Goal: Information Seeking & Learning: Learn about a topic

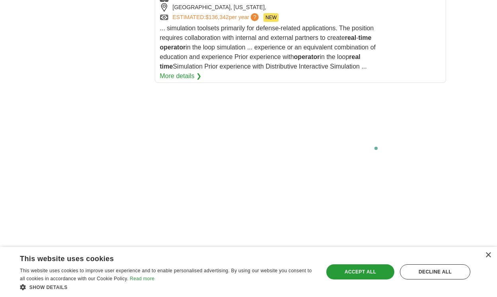
scroll to position [1761, 0]
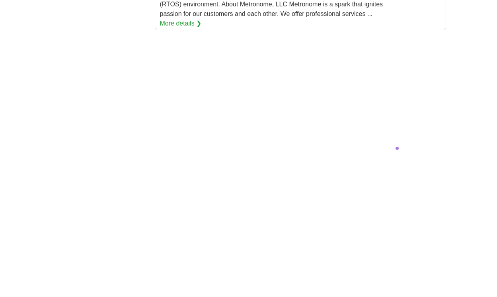
scroll to position [1759, 0]
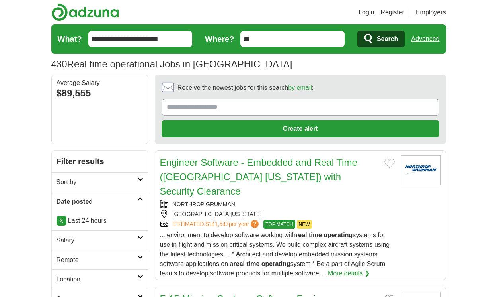
scroll to position [1338, 0]
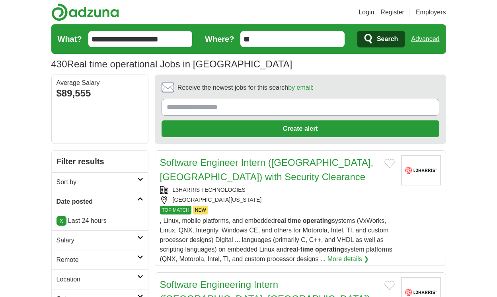
scroll to position [1414, 0]
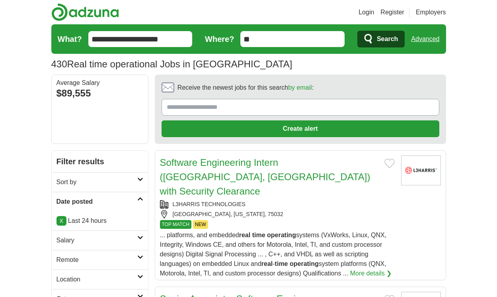
scroll to position [1271, 0]
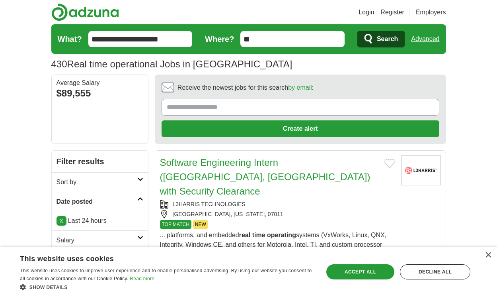
scroll to position [1357, 0]
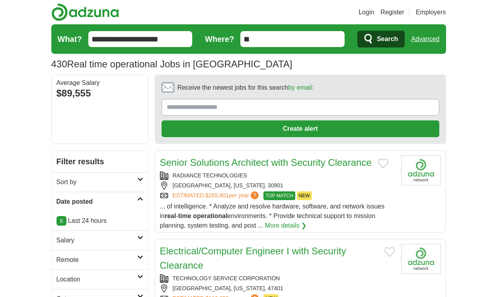
scroll to position [1194, 0]
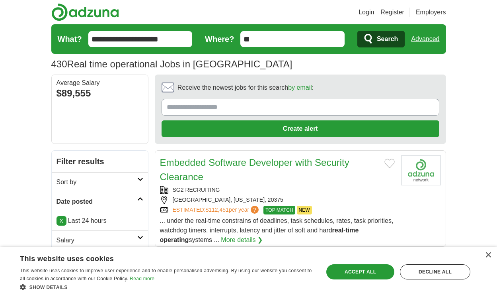
scroll to position [1180, 0]
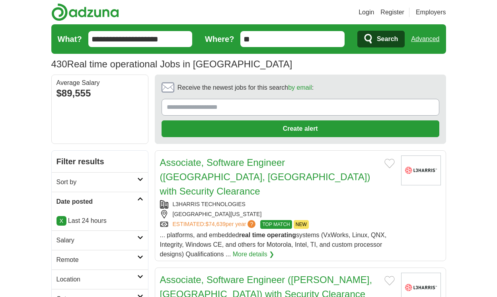
scroll to position [1190, 0]
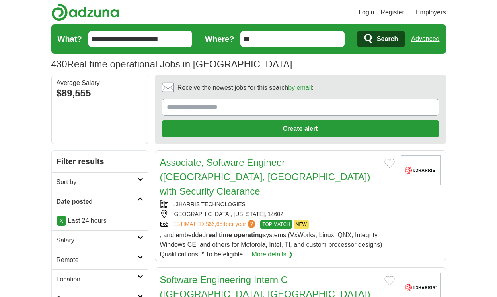
scroll to position [1204, 0]
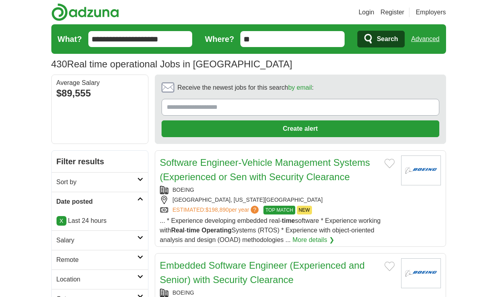
scroll to position [1180, 0]
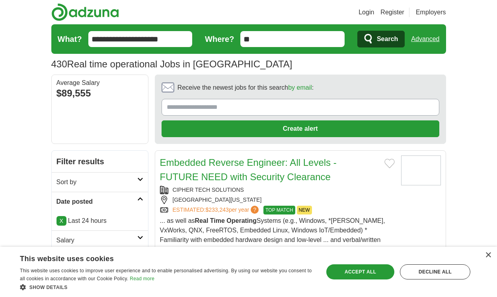
scroll to position [1223, 0]
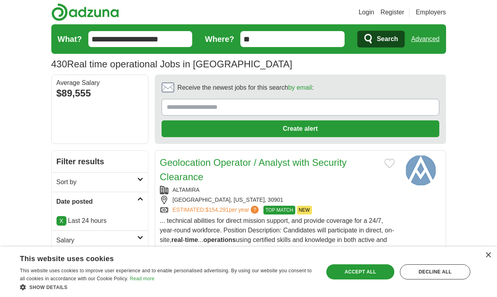
scroll to position [1249, 0]
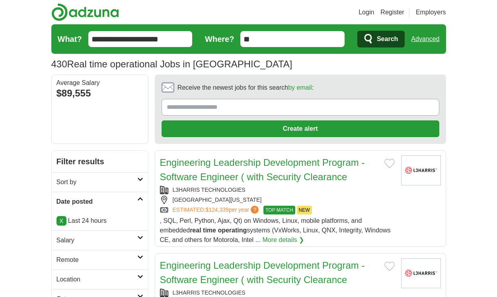
scroll to position [1245, 0]
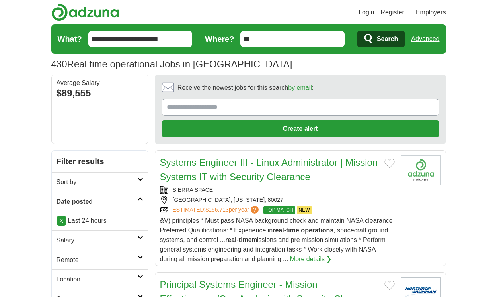
scroll to position [1283, 0]
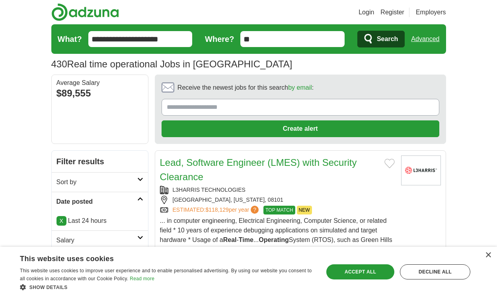
scroll to position [1221, 0]
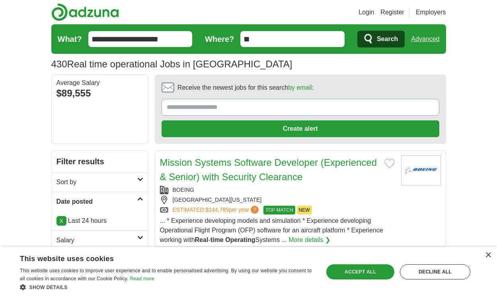
scroll to position [1163, 0]
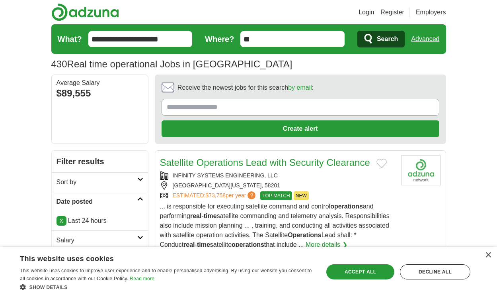
scroll to position [1190, 0]
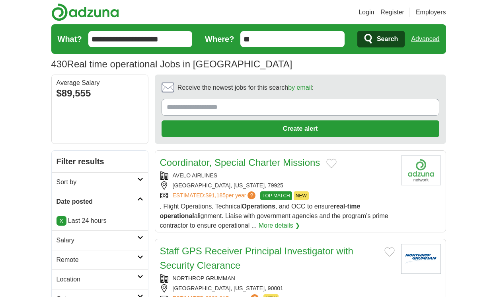
scroll to position [1147, 0]
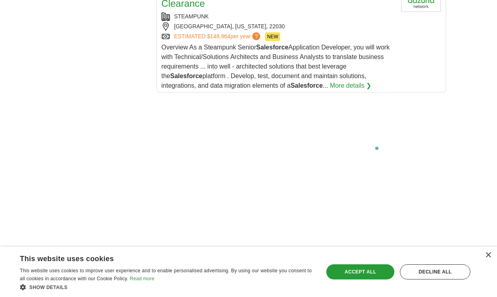
scroll to position [1731, 0]
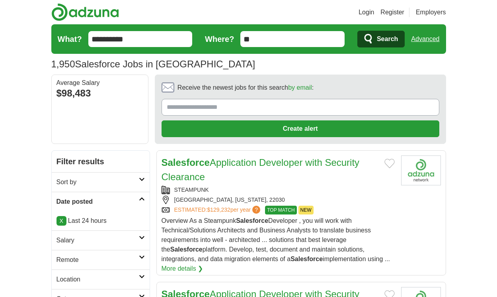
scroll to position [1405, 0]
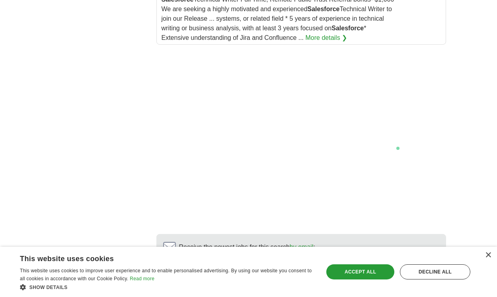
scroll to position [1562, 0]
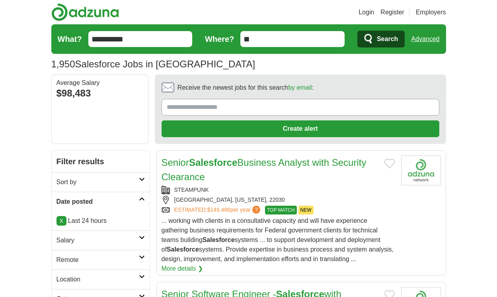
scroll to position [1347, 0]
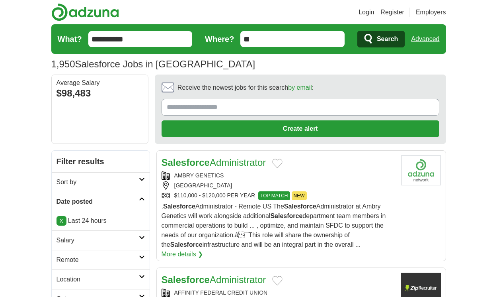
scroll to position [1314, 0]
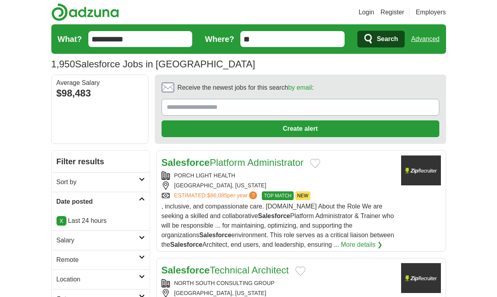
scroll to position [1295, 0]
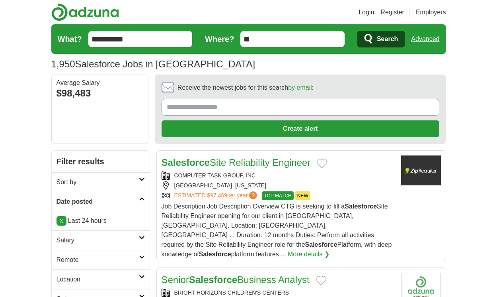
scroll to position [1304, 0]
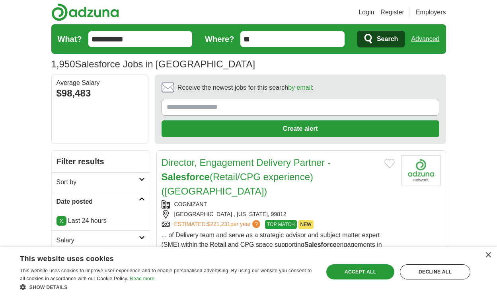
scroll to position [1309, 0]
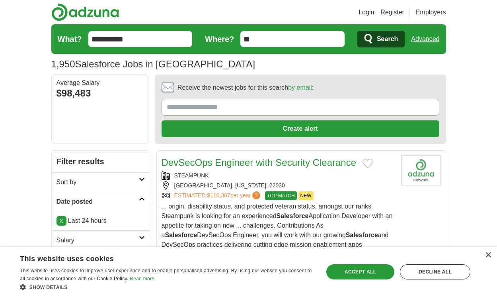
scroll to position [1366, 0]
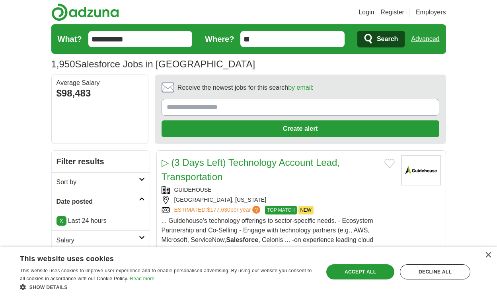
scroll to position [1333, 0]
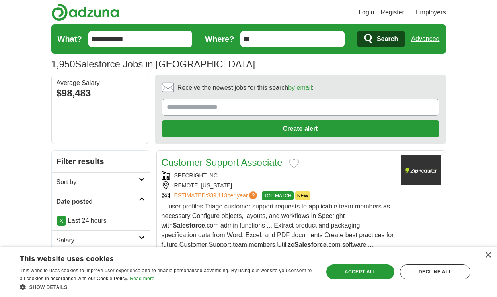
scroll to position [1209, 0]
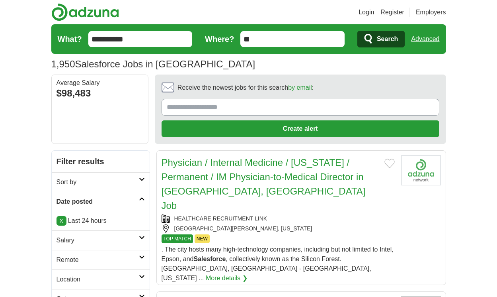
scroll to position [1319, 0]
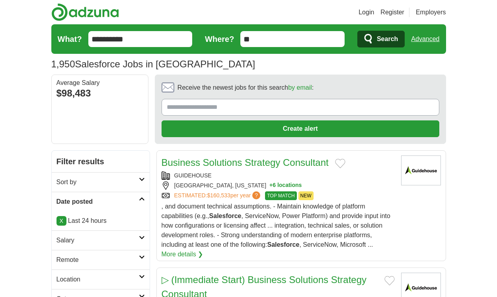
scroll to position [1249, 0]
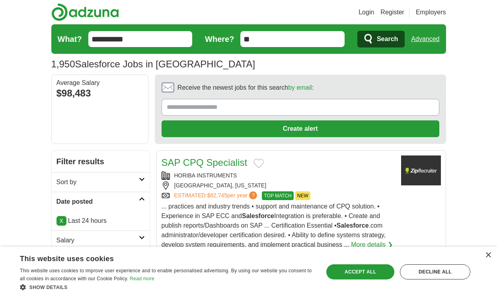
scroll to position [1183, 0]
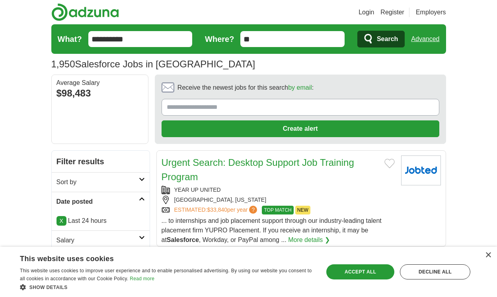
scroll to position [1245, 0]
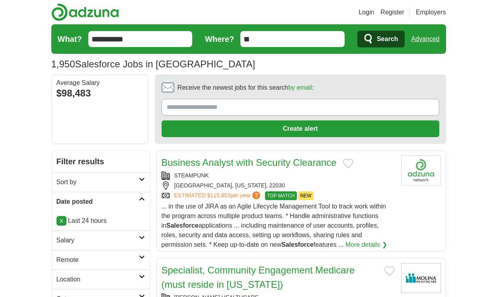
scroll to position [1278, 0]
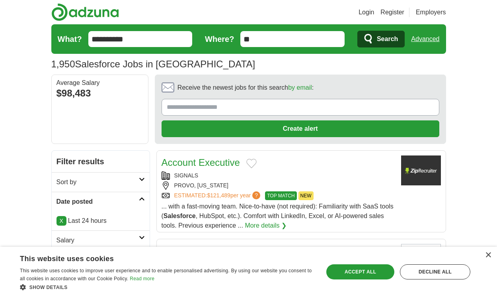
scroll to position [1249, 0]
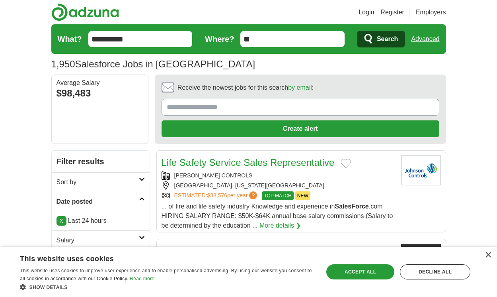
scroll to position [1209, 0]
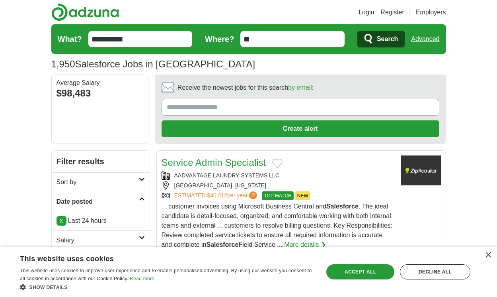
scroll to position [1228, 0]
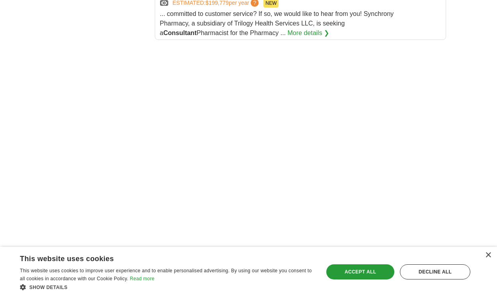
scroll to position [1629, 0]
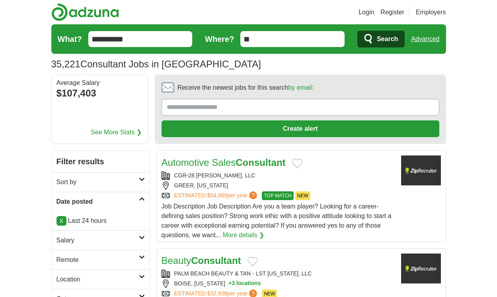
scroll to position [1194, 0]
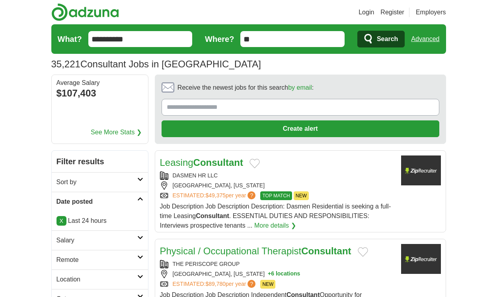
scroll to position [1185, 0]
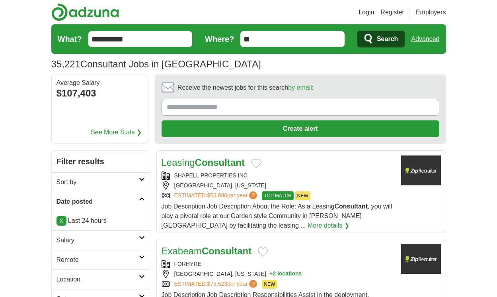
scroll to position [1194, 0]
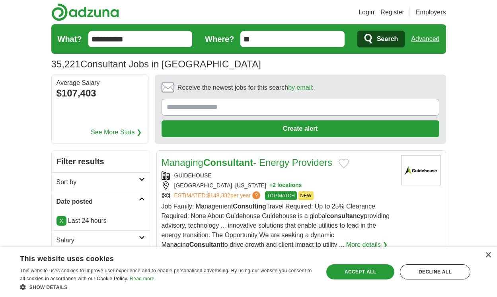
scroll to position [1261, 0]
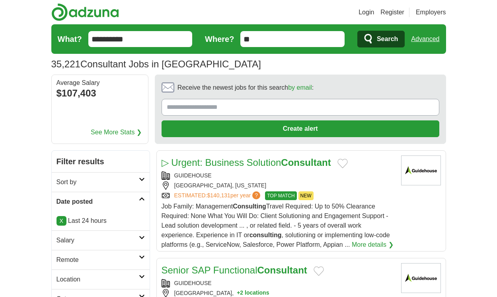
scroll to position [1194, 0]
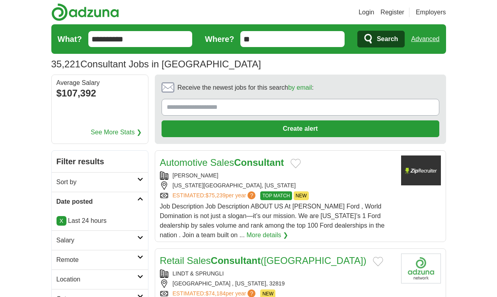
scroll to position [1233, 0]
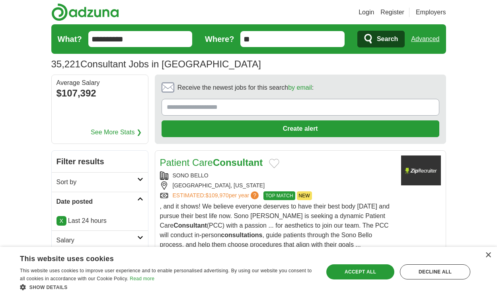
scroll to position [1261, 0]
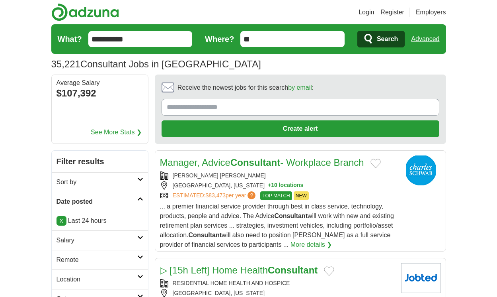
scroll to position [1166, 0]
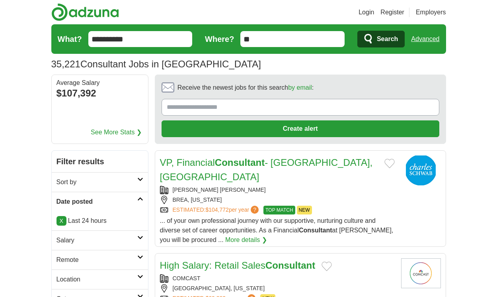
scroll to position [1185, 0]
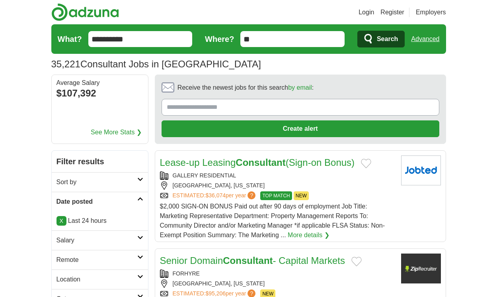
scroll to position [1295, 0]
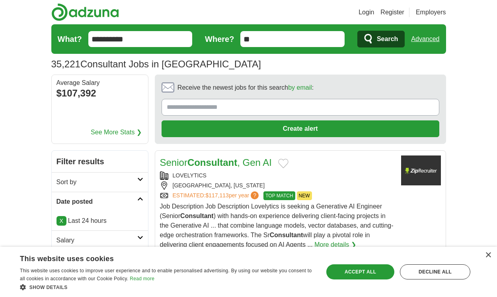
scroll to position [1276, 0]
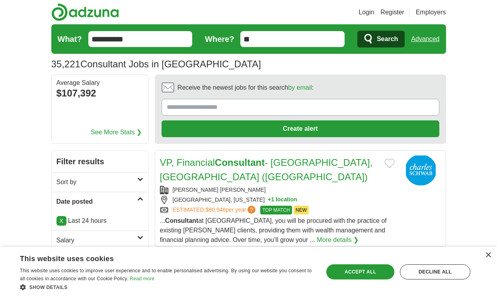
scroll to position [1111, 0]
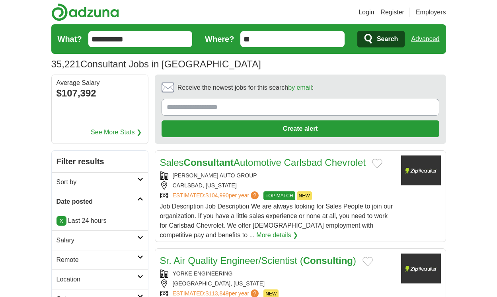
scroll to position [1202, 0]
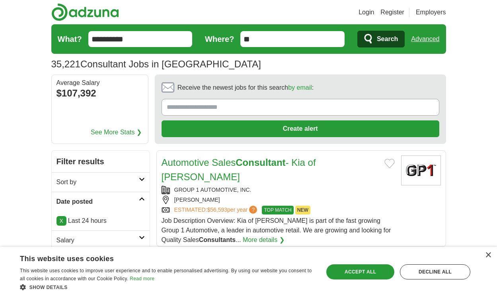
scroll to position [1273, 0]
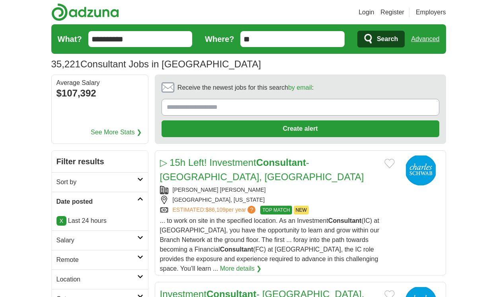
scroll to position [1398, 0]
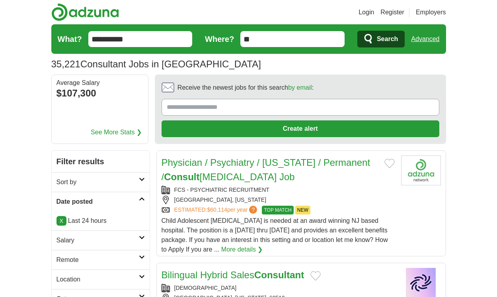
scroll to position [1374, 0]
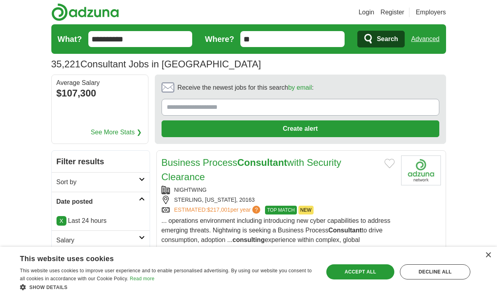
scroll to position [1314, 0]
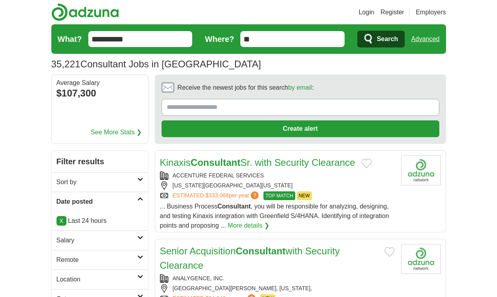
scroll to position [1276, 0]
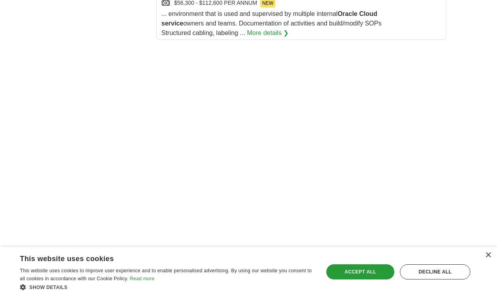
scroll to position [1457, 0]
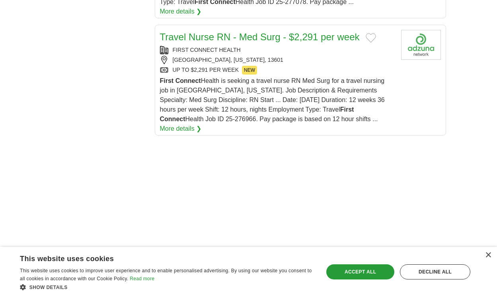
scroll to position [1669, 0]
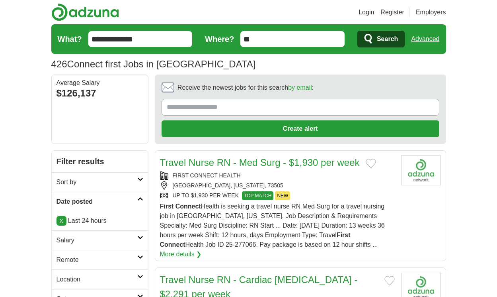
scroll to position [1338, 0]
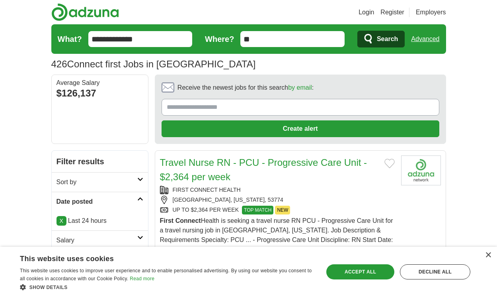
scroll to position [1338, 0]
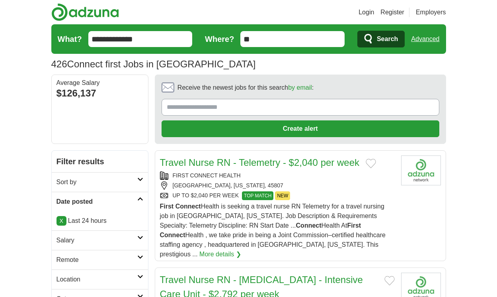
scroll to position [1390, 0]
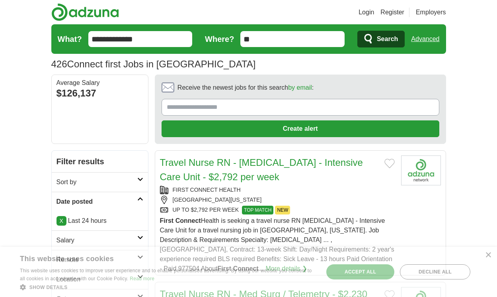
scroll to position [1381, 0]
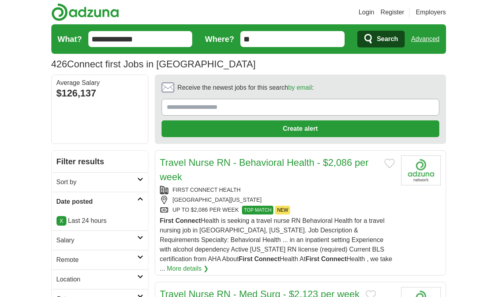
scroll to position [1323, 0]
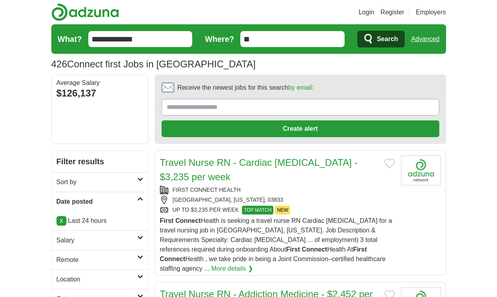
scroll to position [1366, 0]
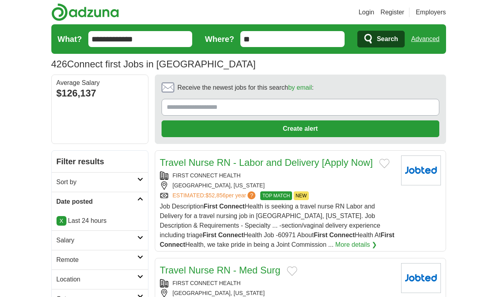
scroll to position [1285, 0]
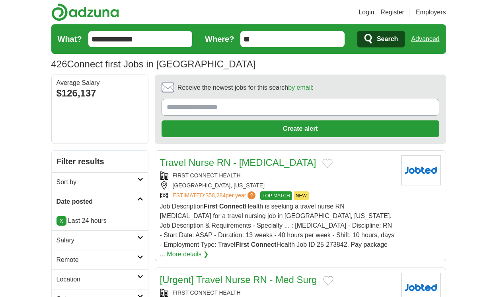
scroll to position [1285, 0]
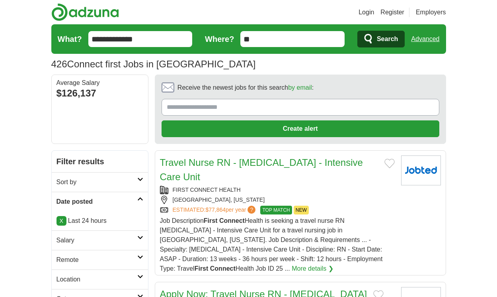
scroll to position [1323, 0]
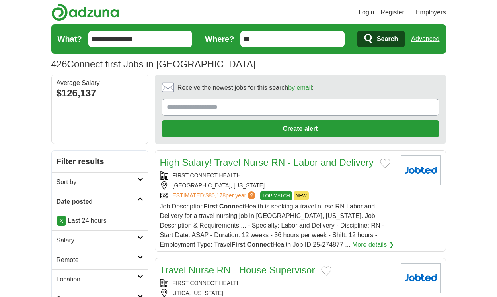
scroll to position [1347, 0]
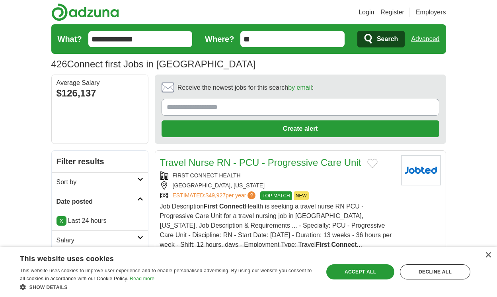
scroll to position [1338, 0]
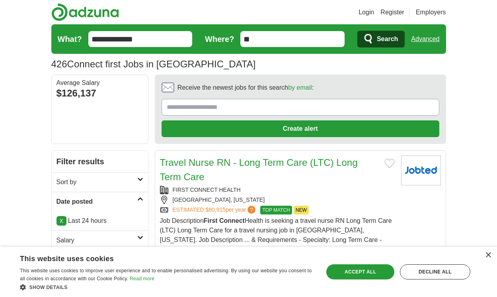
scroll to position [1340, 0]
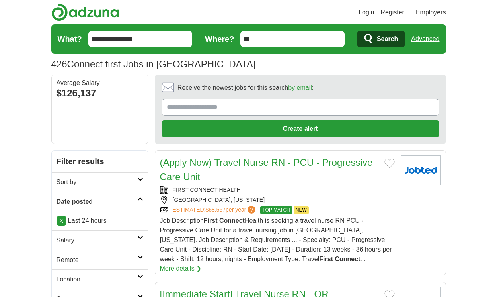
scroll to position [1417, 0]
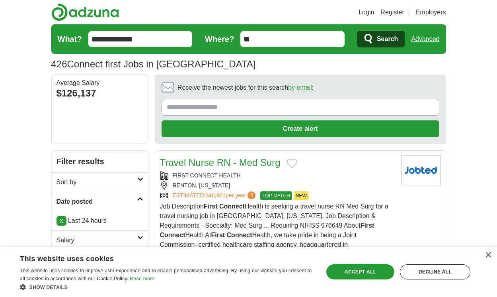
scroll to position [1326, 0]
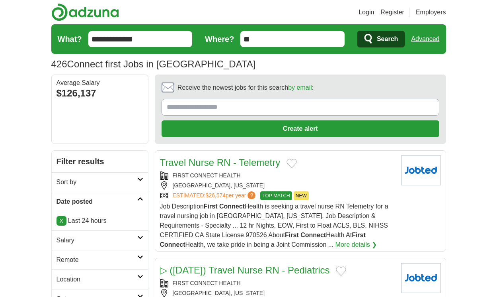
scroll to position [1326, 0]
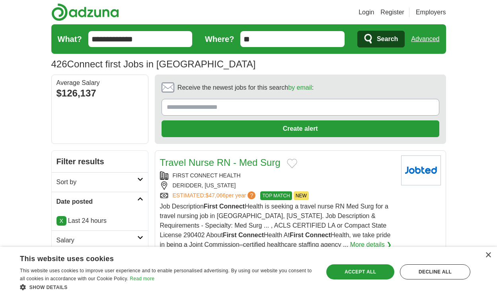
scroll to position [1326, 0]
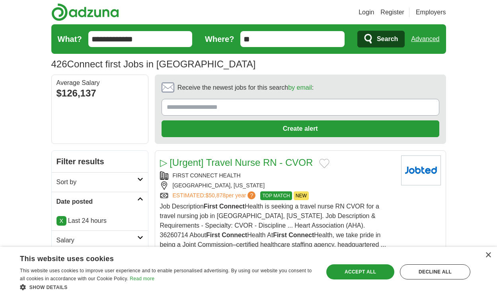
scroll to position [1271, 0]
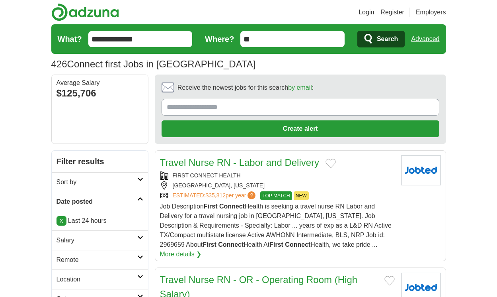
scroll to position [1295, 0]
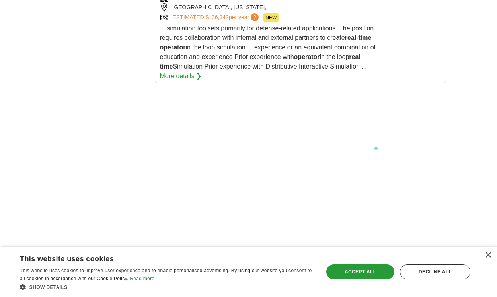
scroll to position [1746, 0]
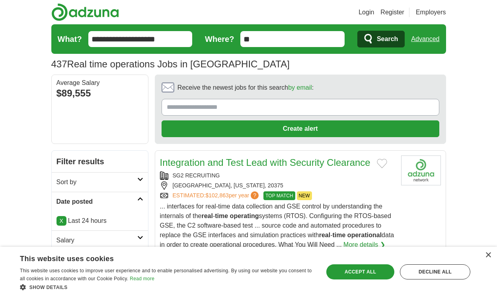
scroll to position [1343, 0]
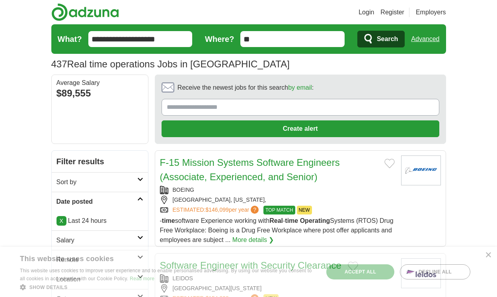
scroll to position [1323, 0]
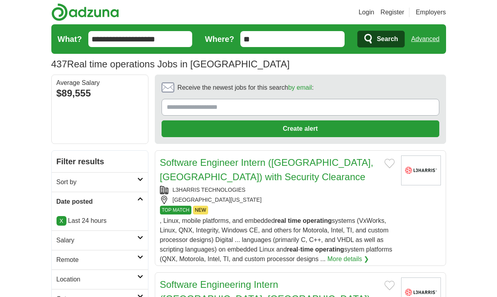
scroll to position [1414, 0]
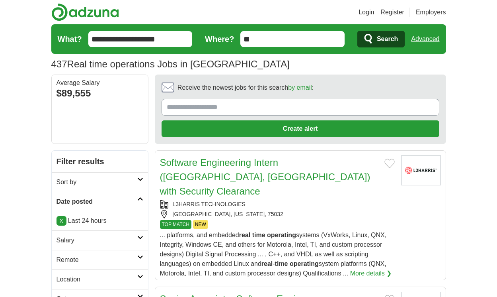
scroll to position [1271, 0]
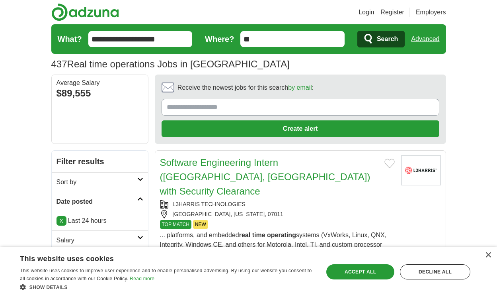
scroll to position [1357, 0]
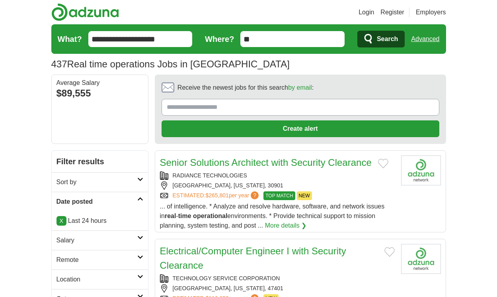
scroll to position [1194, 0]
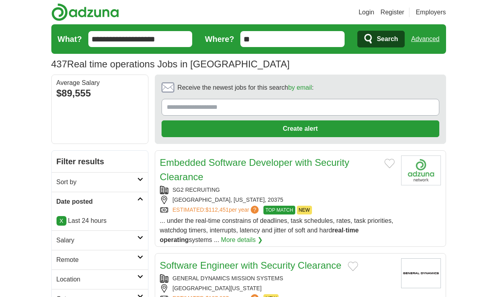
scroll to position [1180, 0]
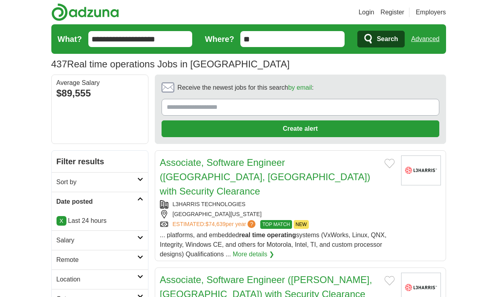
scroll to position [1204, 0]
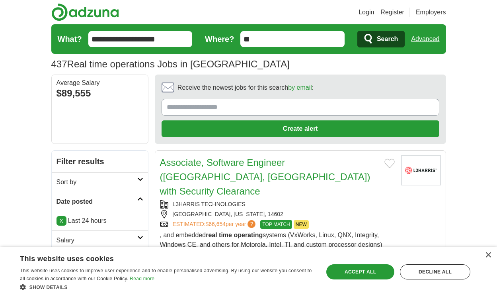
scroll to position [1204, 0]
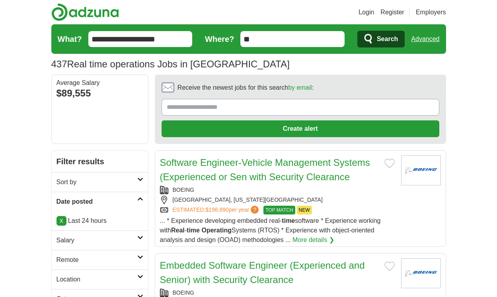
scroll to position [1218, 0]
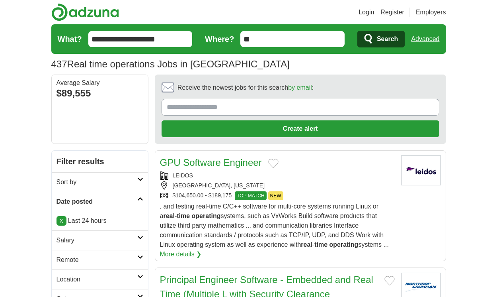
scroll to position [1247, 0]
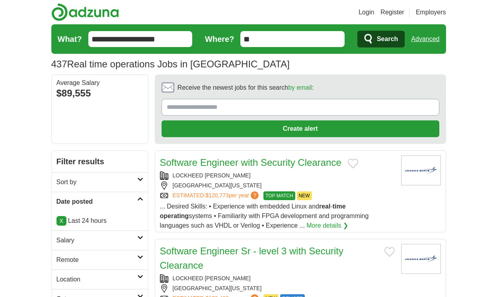
scroll to position [1211, 0]
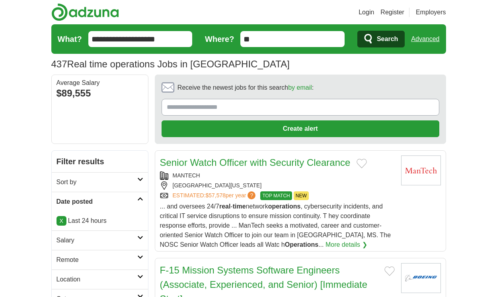
scroll to position [1254, 0]
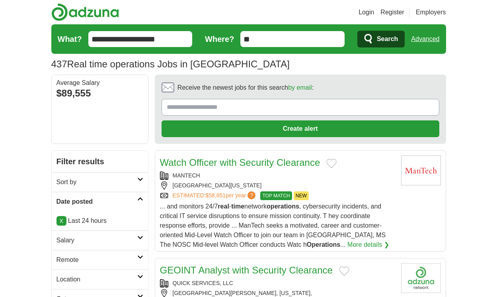
scroll to position [1307, 0]
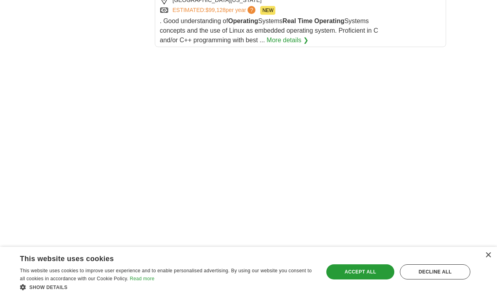
scroll to position [1572, 0]
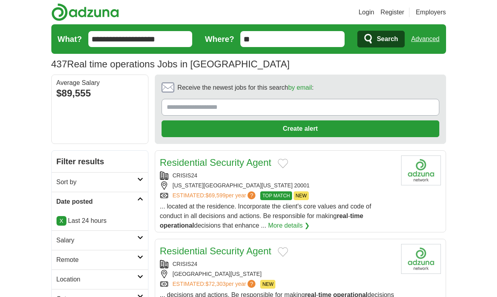
scroll to position [1149, 0]
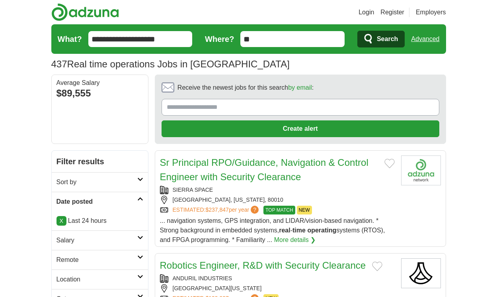
scroll to position [1190, 0]
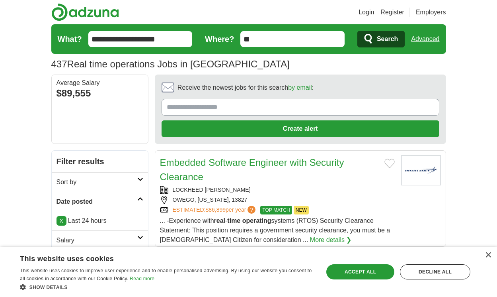
scroll to position [1161, 0]
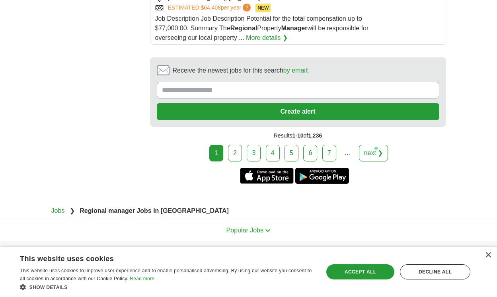
scroll to position [1666, 0]
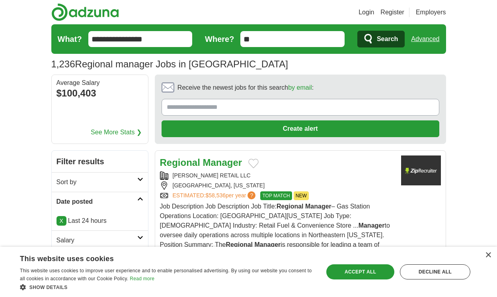
scroll to position [1280, 0]
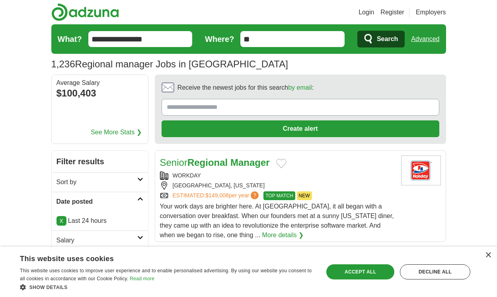
scroll to position [1223, 0]
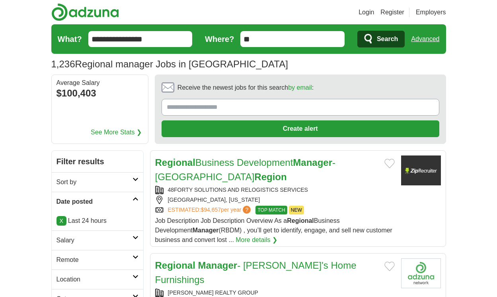
scroll to position [1233, 0]
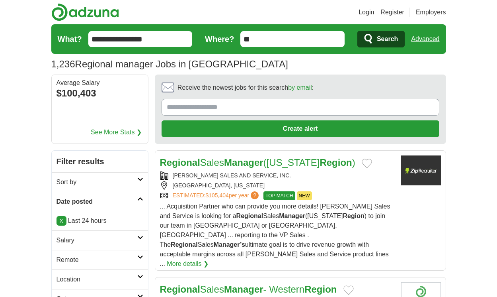
scroll to position [1204, 0]
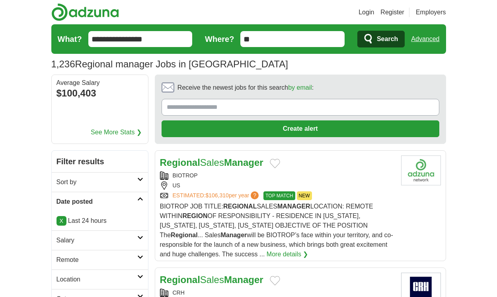
scroll to position [1252, 0]
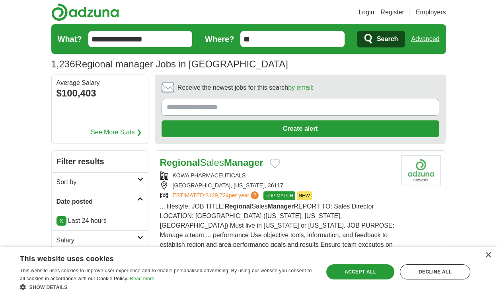
scroll to position [1156, 0]
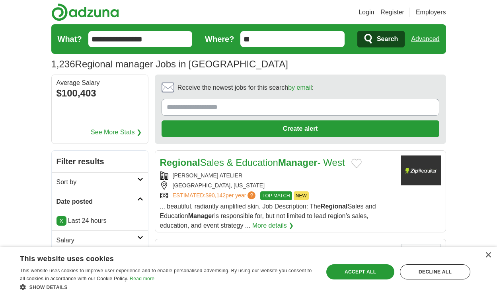
scroll to position [1171, 0]
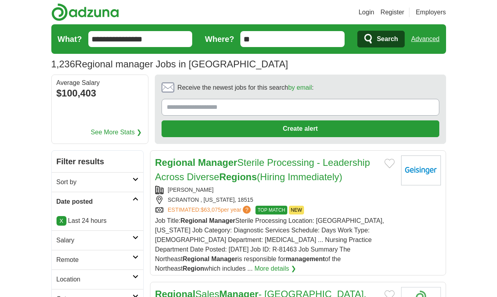
scroll to position [1261, 0]
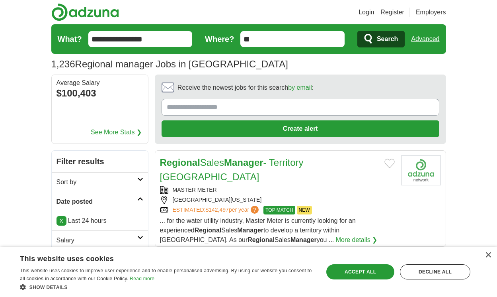
scroll to position [1190, 0]
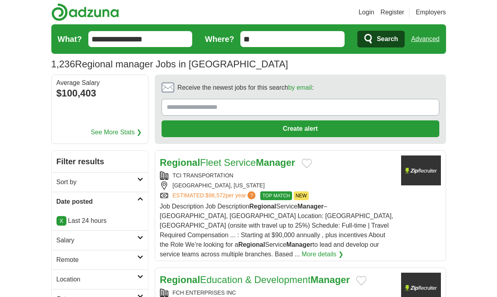
scroll to position [1209, 0]
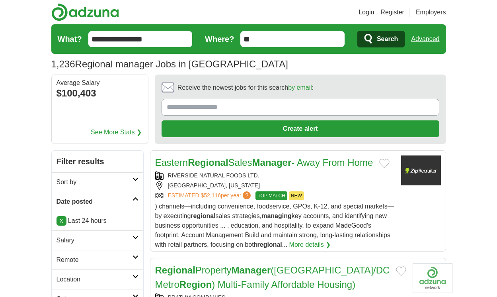
scroll to position [1285, 0]
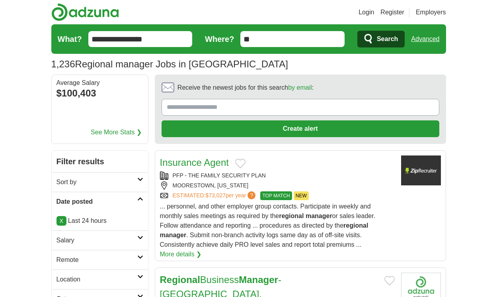
scroll to position [1278, 0]
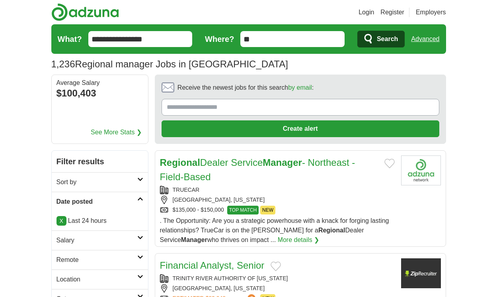
scroll to position [1192, 0]
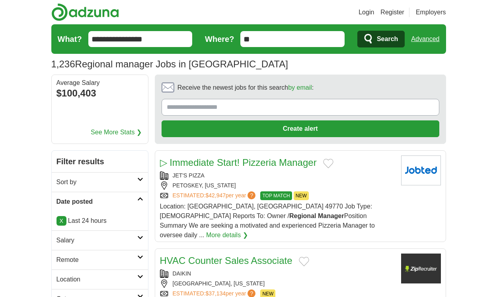
scroll to position [1187, 0]
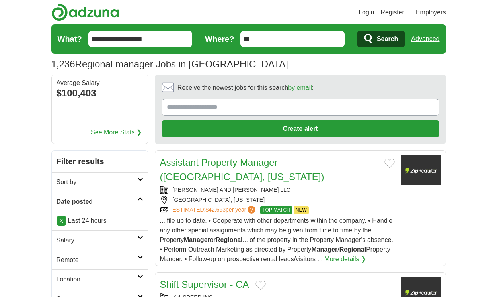
scroll to position [1245, 0]
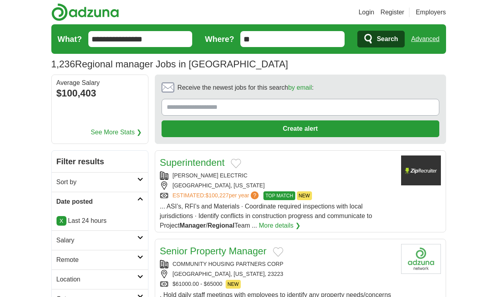
scroll to position [1221, 0]
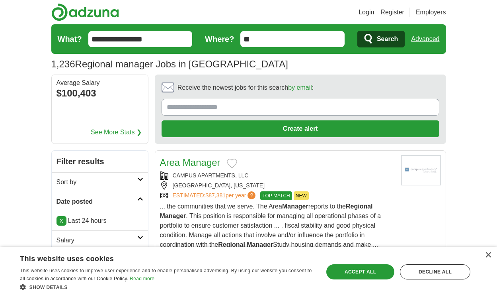
scroll to position [1218, 0]
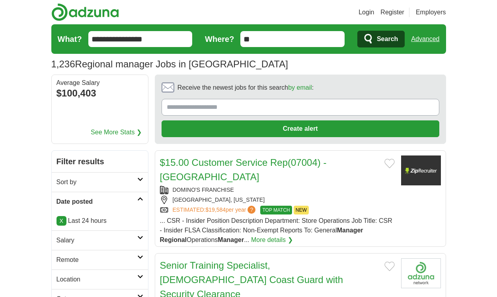
scroll to position [1319, 0]
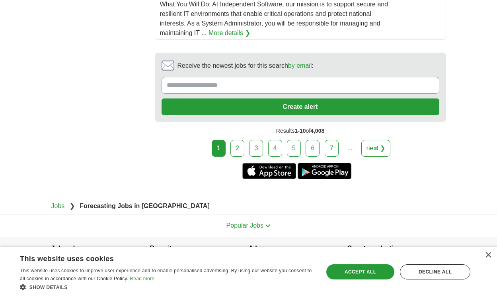
scroll to position [1552, 0]
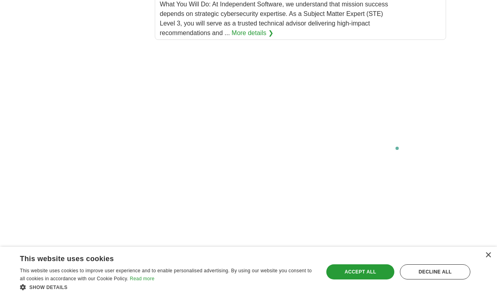
scroll to position [1677, 0]
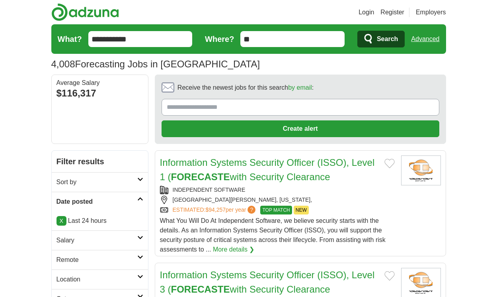
scroll to position [1276, 0]
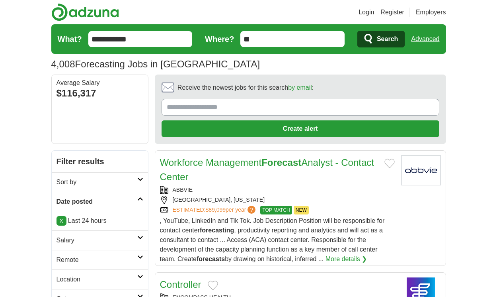
scroll to position [1280, 0]
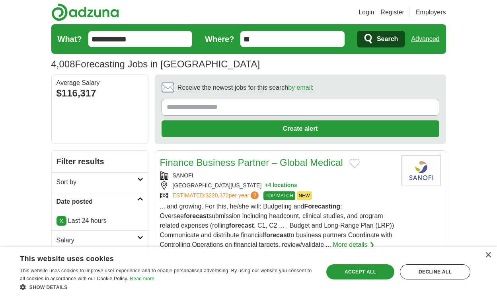
scroll to position [1314, 0]
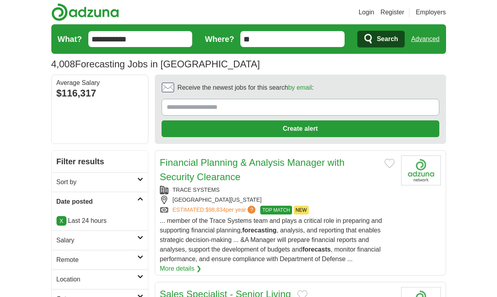
scroll to position [1338, 0]
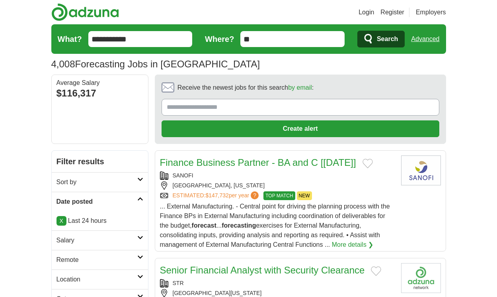
scroll to position [1323, 0]
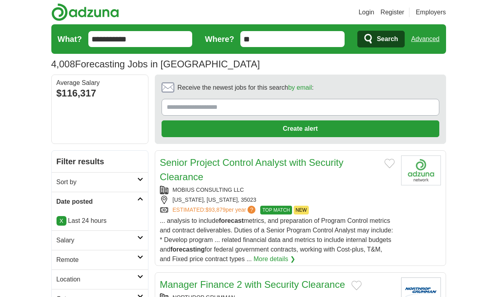
scroll to position [1304, 0]
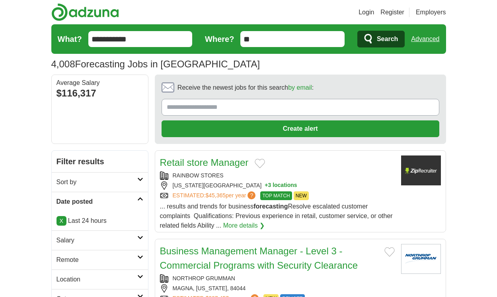
scroll to position [1386, 0]
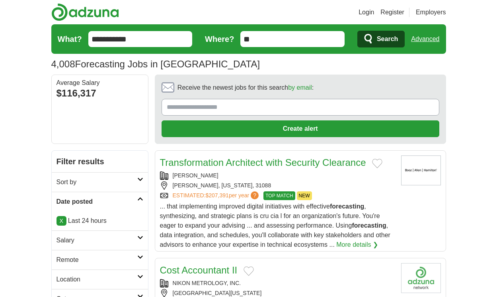
scroll to position [1314, 0]
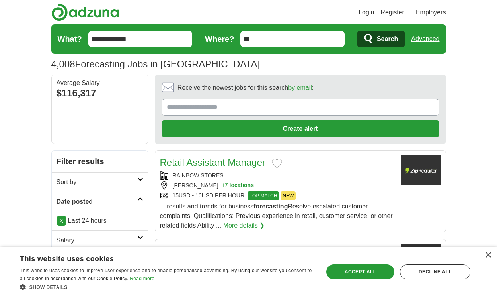
scroll to position [1261, 0]
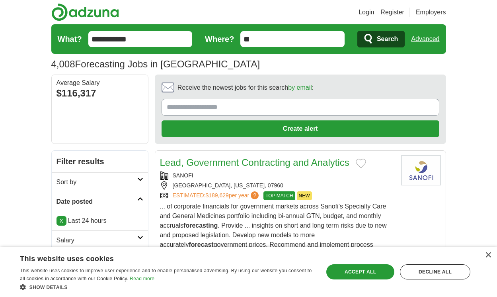
scroll to position [1355, 0]
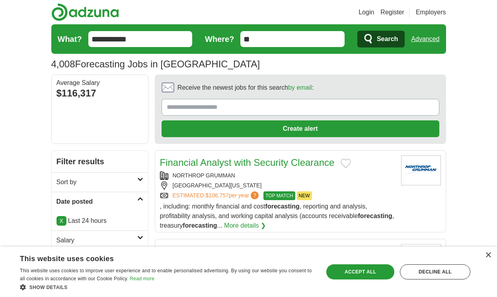
scroll to position [1321, 0]
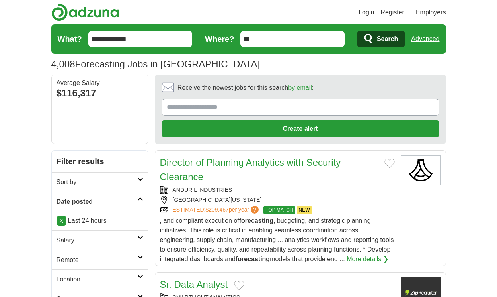
scroll to position [1417, 0]
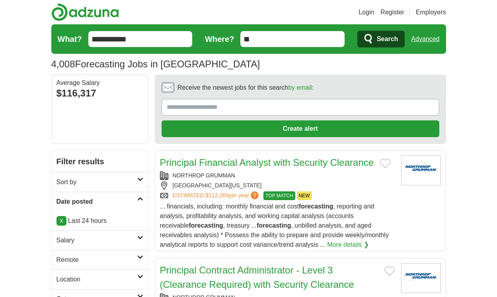
scroll to position [1393, 0]
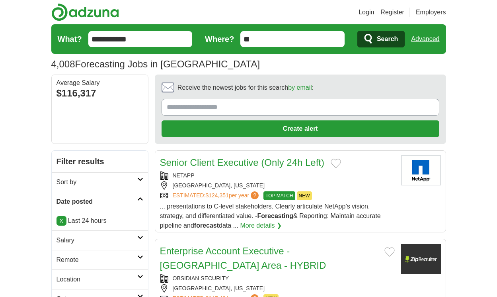
scroll to position [1259, 0]
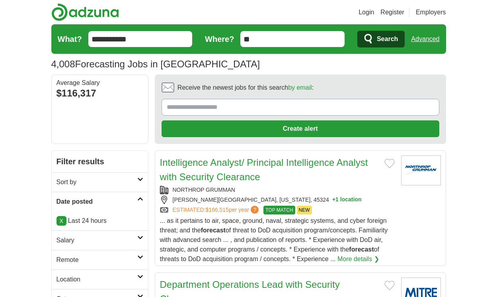
scroll to position [1304, 0]
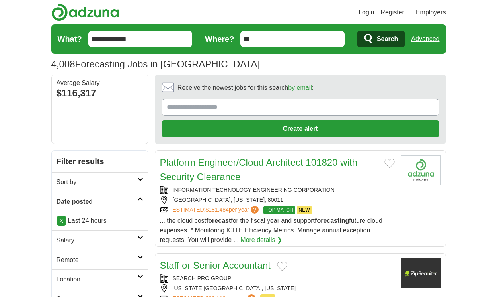
scroll to position [1271, 0]
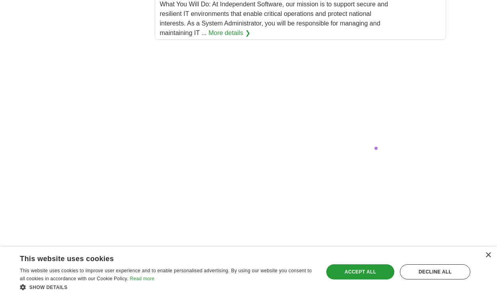
scroll to position [1700, 0]
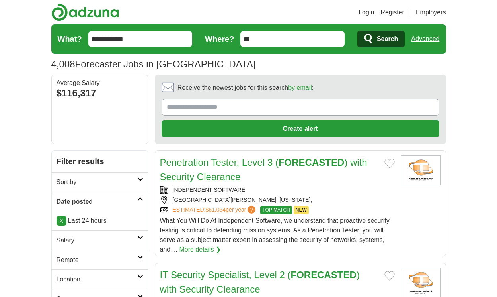
scroll to position [1304, 0]
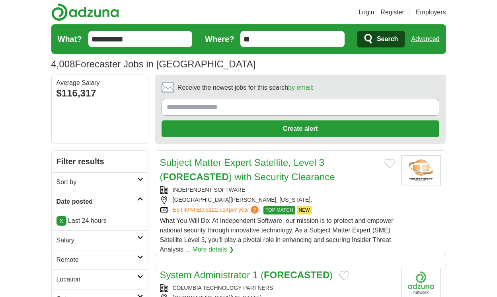
scroll to position [1228, 0]
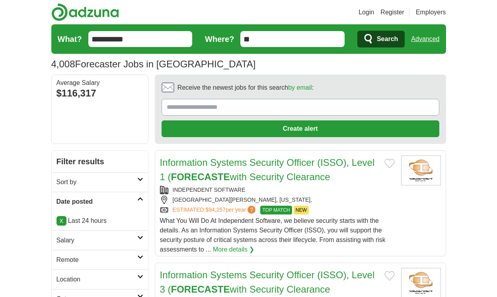
scroll to position [1276, 0]
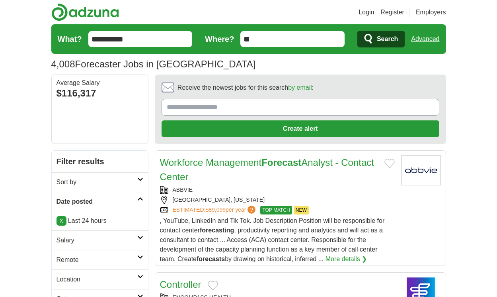
scroll to position [1280, 0]
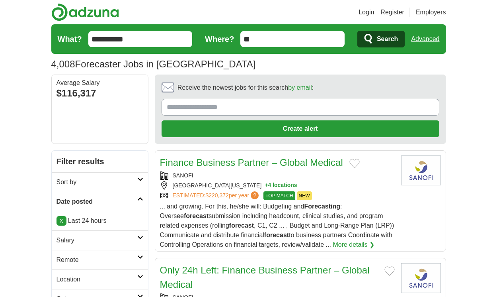
scroll to position [1314, 0]
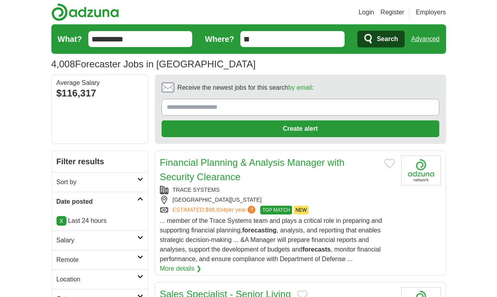
scroll to position [1338, 0]
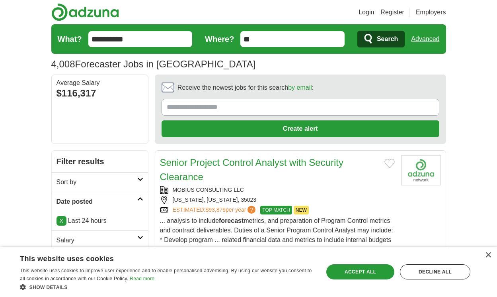
scroll to position [1304, 0]
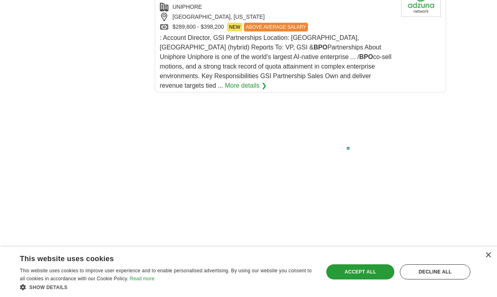
scroll to position [1703, 0]
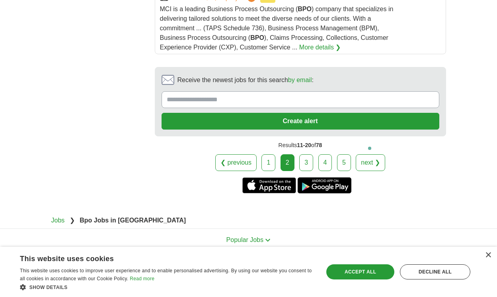
scroll to position [1638, 0]
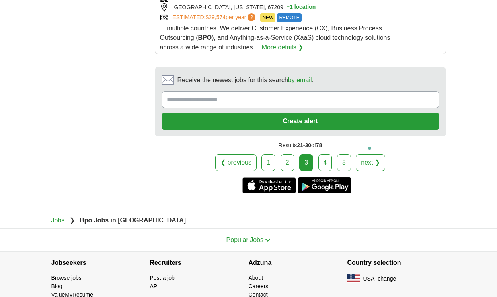
scroll to position [1618, 0]
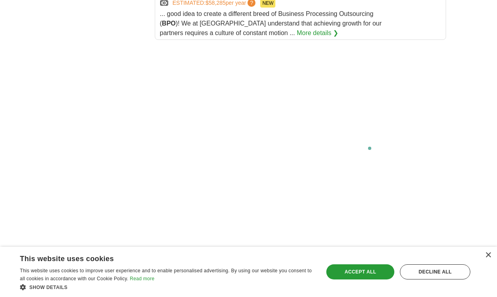
scroll to position [1618, 0]
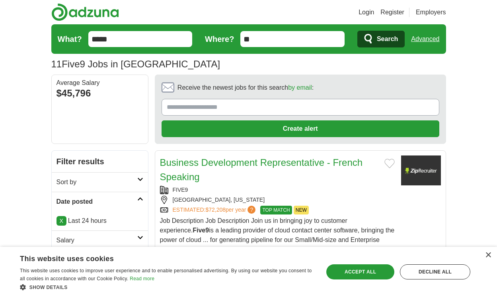
scroll to position [1161, 0]
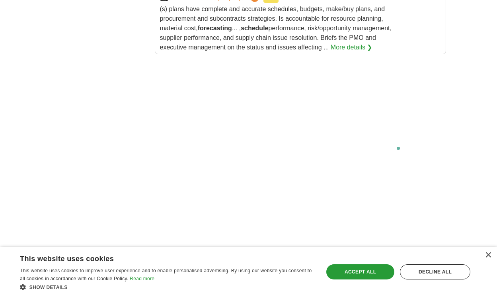
scroll to position [1574, 0]
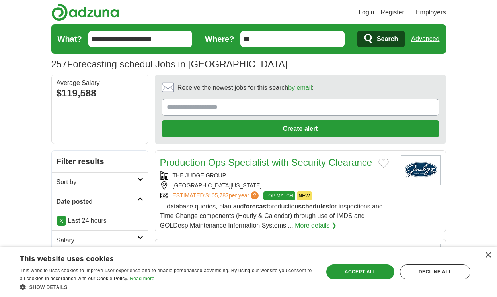
scroll to position [1161, 0]
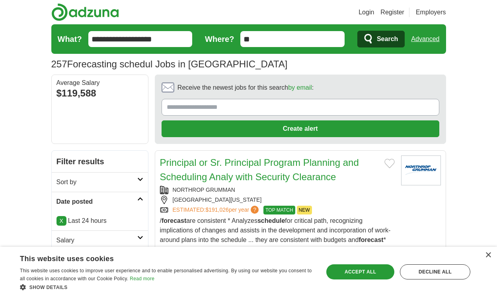
scroll to position [1166, 0]
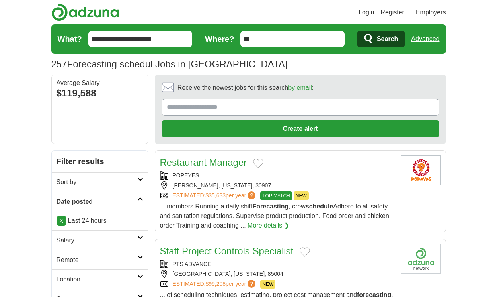
scroll to position [1128, 0]
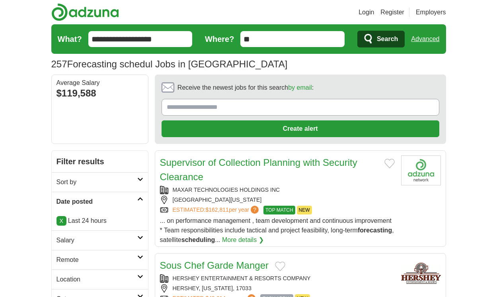
scroll to position [1154, 0]
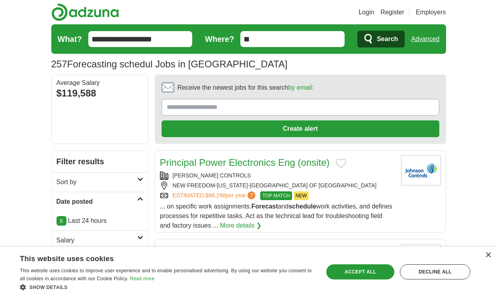
scroll to position [1111, 0]
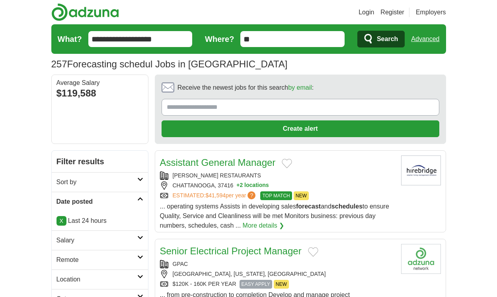
scroll to position [1092, 0]
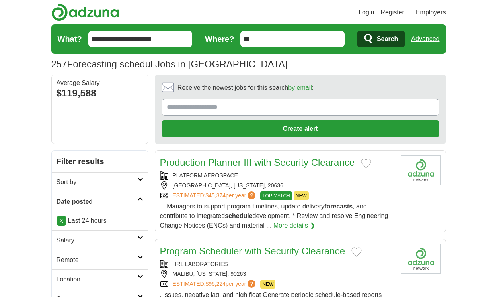
scroll to position [1106, 0]
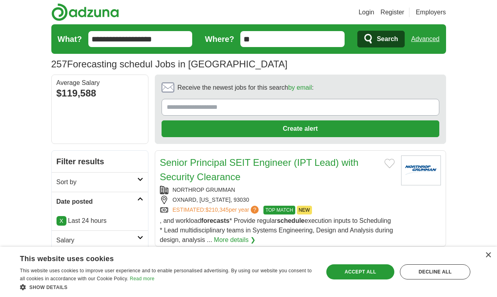
scroll to position [1230, 0]
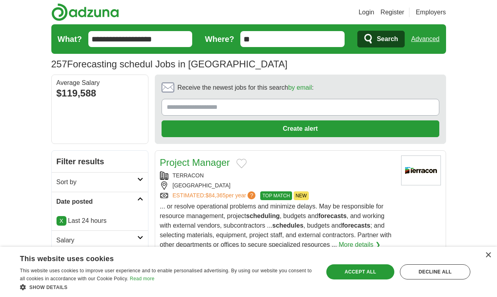
scroll to position [1125, 0]
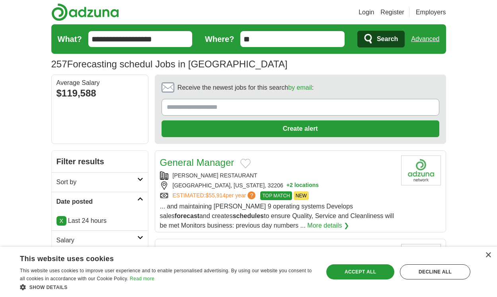
scroll to position [1130, 0]
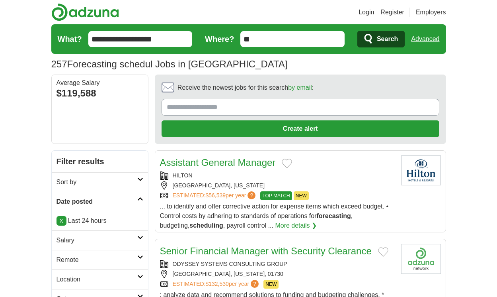
scroll to position [1135, 0]
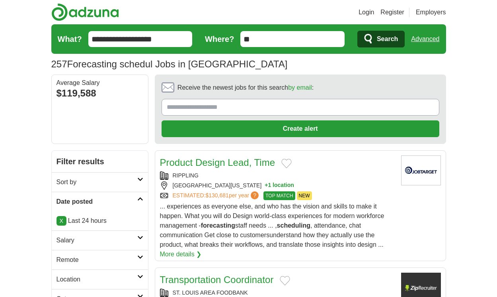
scroll to position [1120, 0]
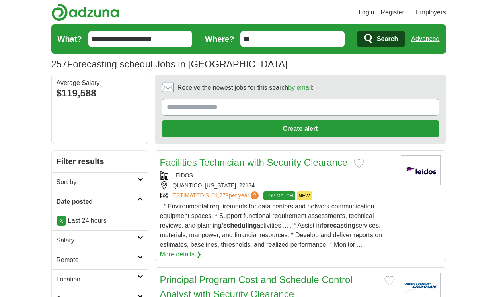
scroll to position [1226, 0]
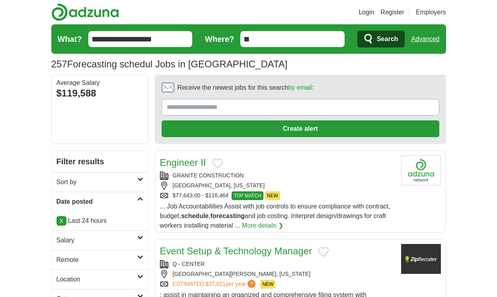
scroll to position [1120, 0]
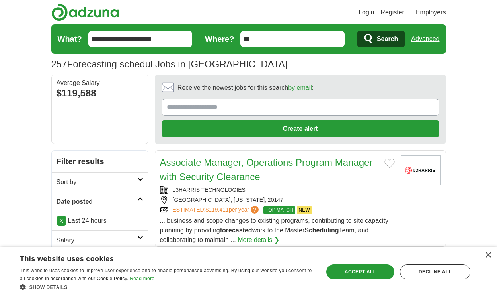
scroll to position [1120, 0]
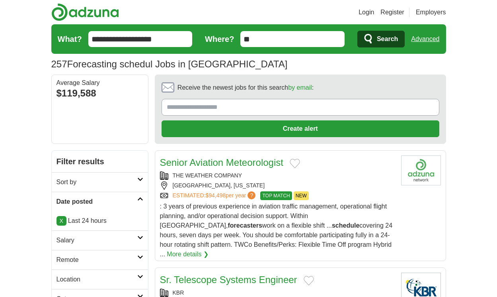
scroll to position [1125, 0]
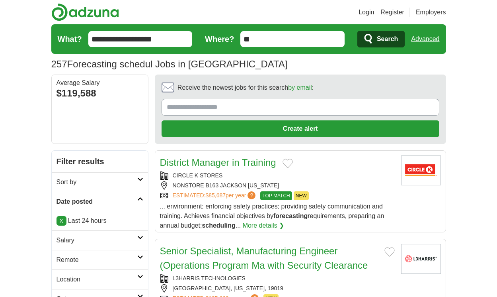
scroll to position [1125, 0]
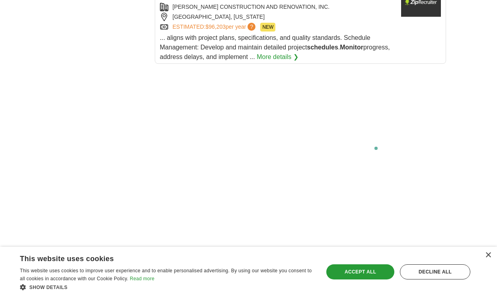
scroll to position [1392, 0]
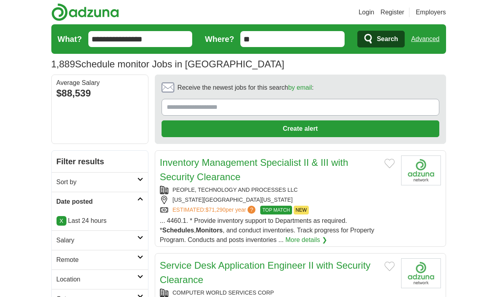
scroll to position [1137, 0]
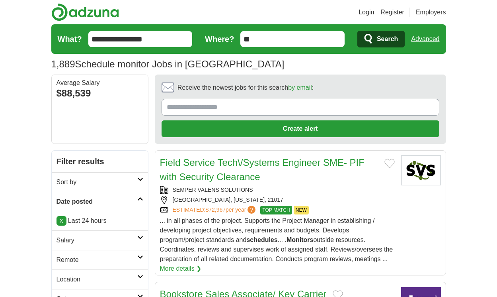
scroll to position [1237, 0]
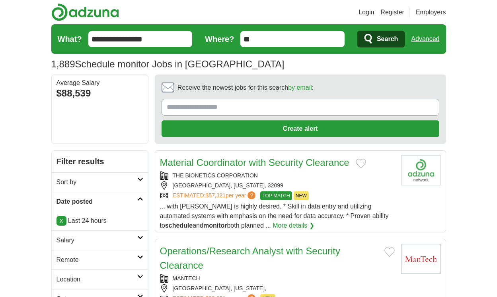
scroll to position [1171, 0]
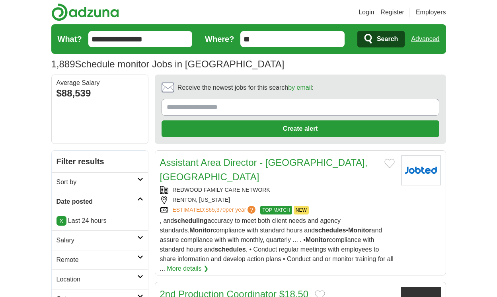
scroll to position [1204, 0]
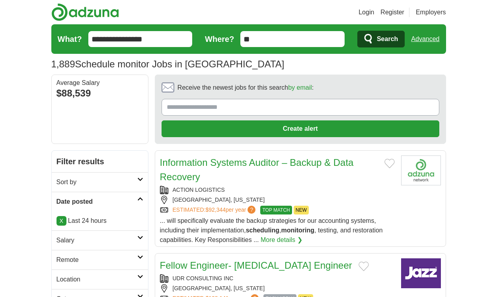
scroll to position [1190, 0]
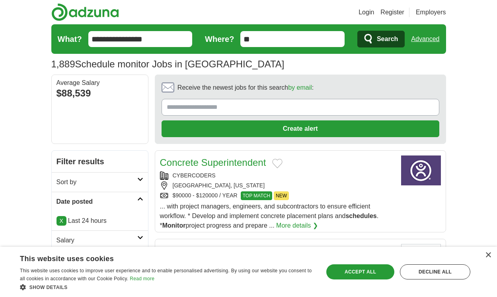
scroll to position [1142, 0]
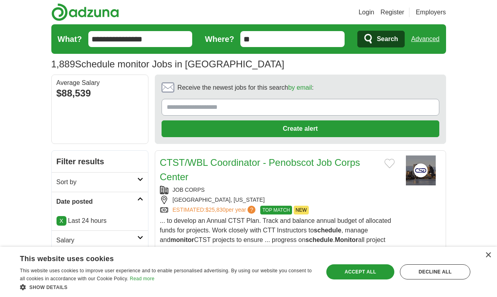
scroll to position [1161, 0]
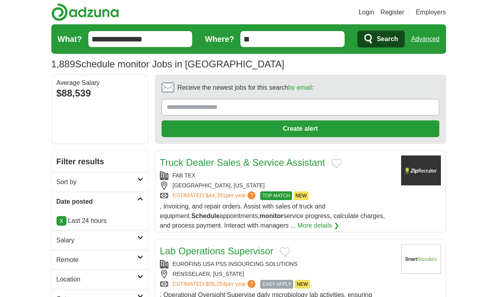
scroll to position [1108, 0]
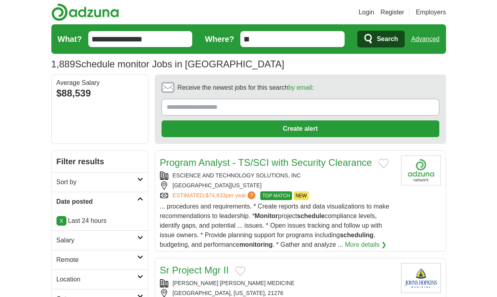
scroll to position [1242, 0]
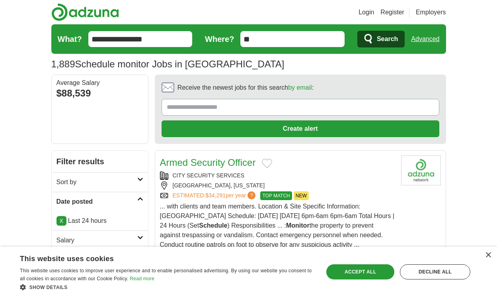
scroll to position [1142, 0]
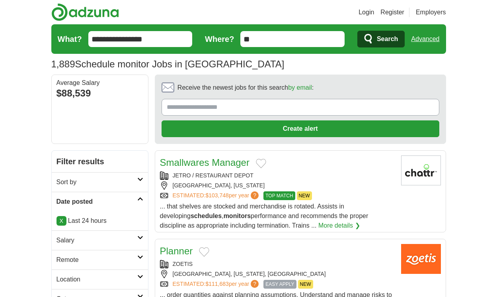
scroll to position [1137, 0]
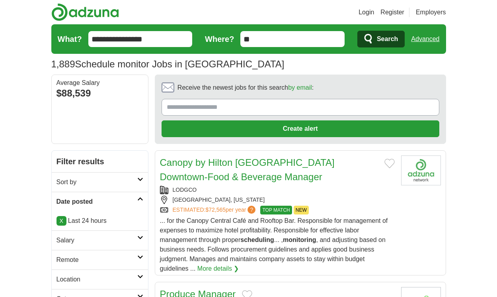
scroll to position [1206, 0]
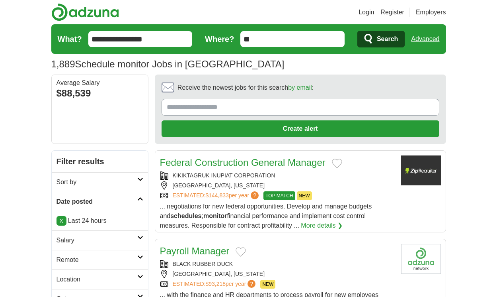
scroll to position [1116, 0]
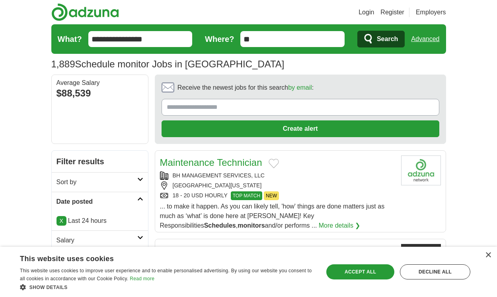
scroll to position [1106, 0]
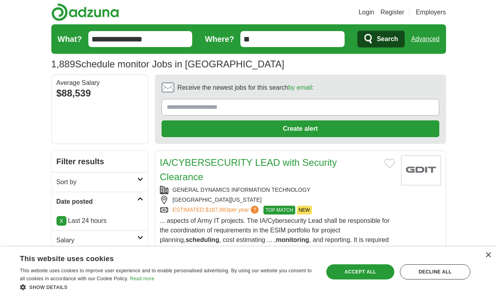
scroll to position [1240, 0]
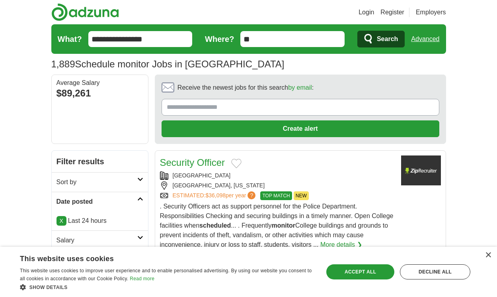
scroll to position [1178, 0]
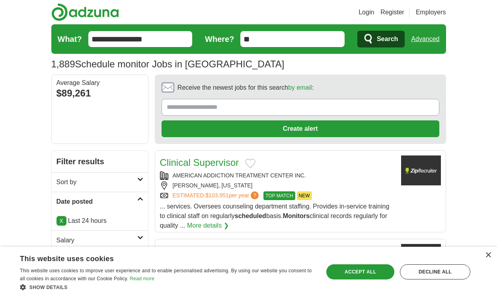
scroll to position [1180, 0]
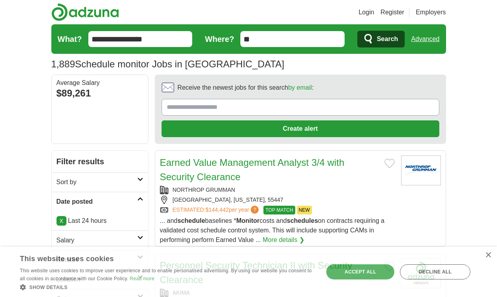
scroll to position [1204, 0]
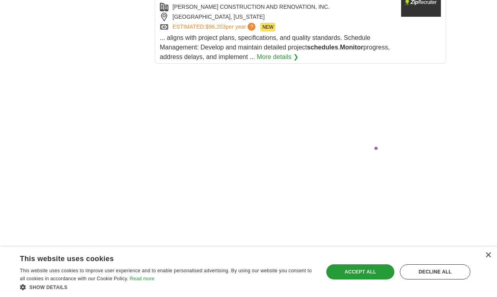
scroll to position [1514, 0]
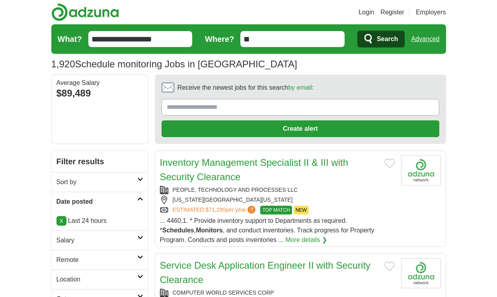
scroll to position [1166, 0]
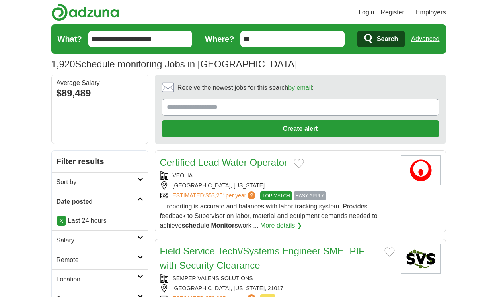
scroll to position [1171, 0]
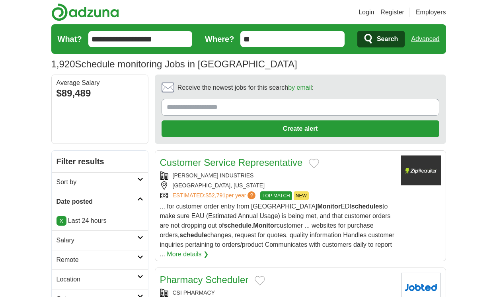
scroll to position [1190, 0]
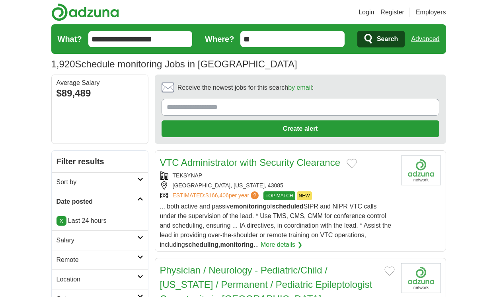
scroll to position [1252, 0]
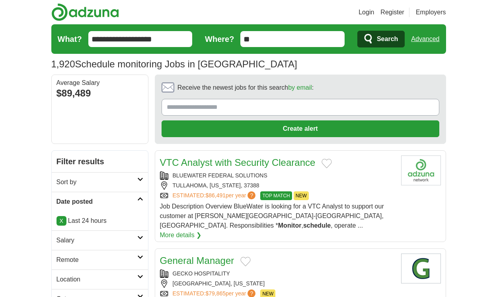
scroll to position [1175, 0]
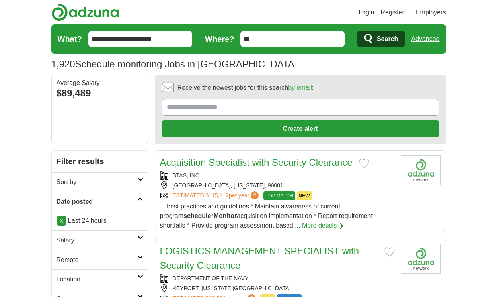
scroll to position [1128, 0]
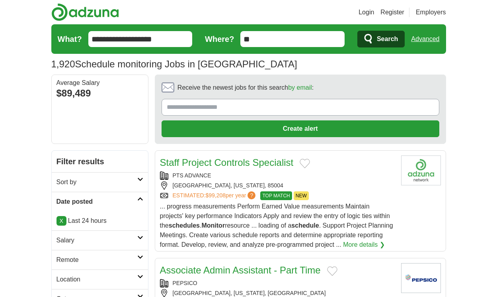
scroll to position [1137, 0]
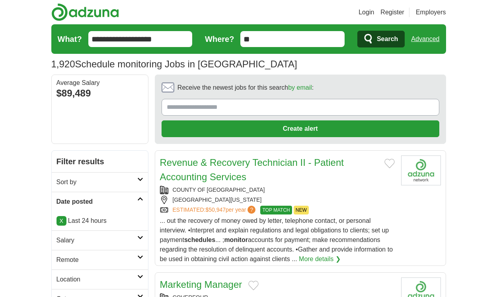
scroll to position [1128, 0]
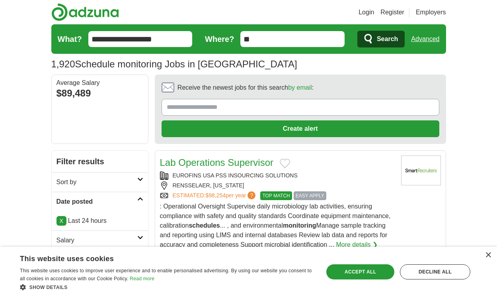
scroll to position [1247, 0]
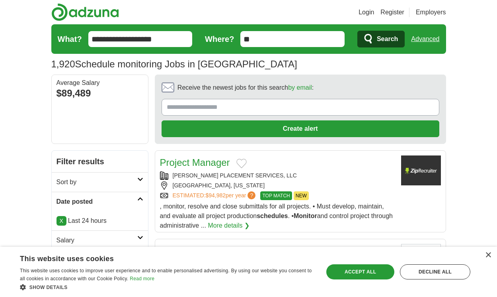
scroll to position [1142, 0]
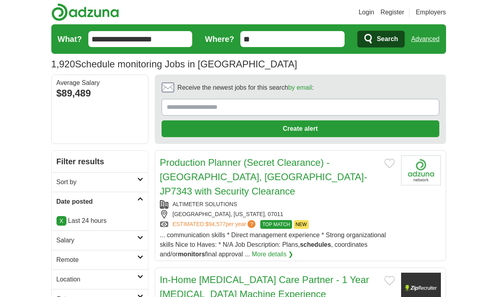
scroll to position [1147, 0]
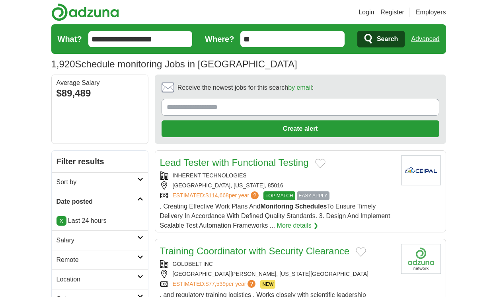
scroll to position [1183, 0]
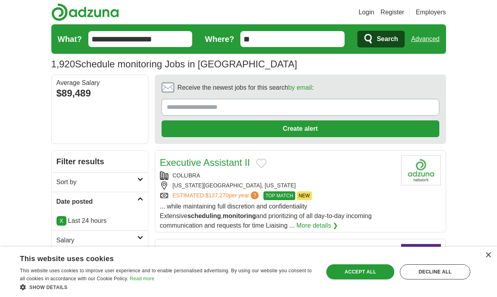
scroll to position [1149, 0]
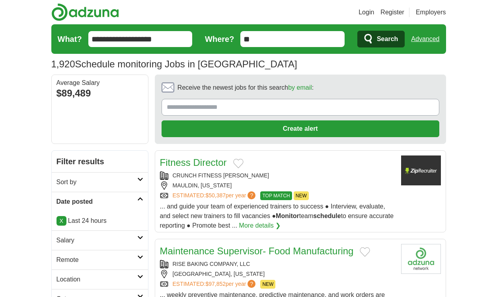
scroll to position [1116, 0]
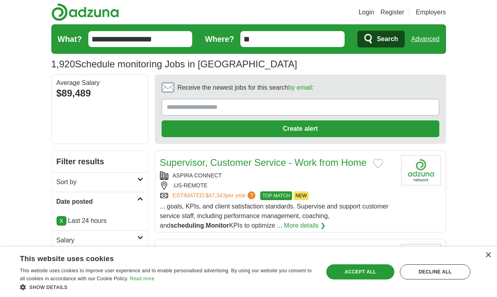
scroll to position [1168, 0]
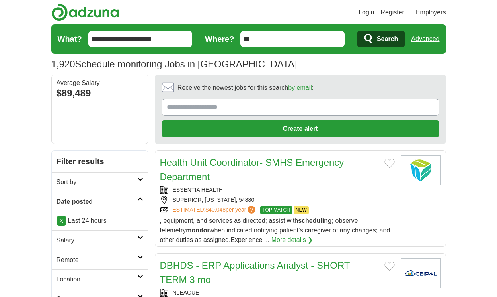
scroll to position [1206, 0]
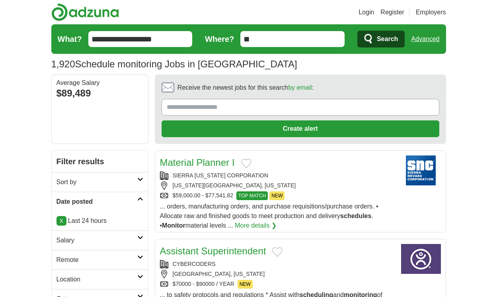
scroll to position [1180, 0]
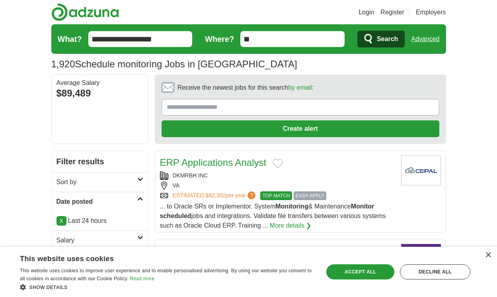
scroll to position [1204, 0]
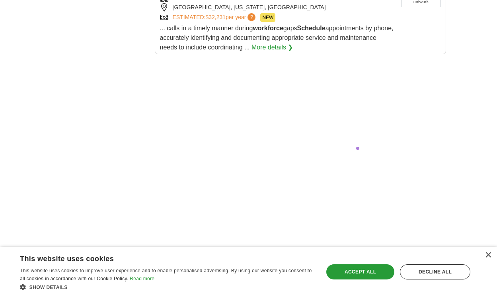
scroll to position [1528, 0]
